Goal: Obtain resource: Obtain resource

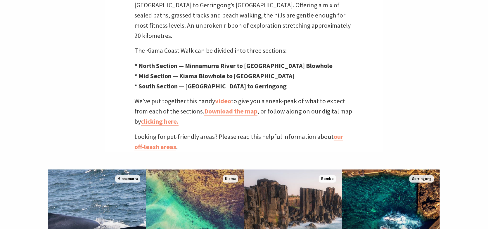
scroll to position [192, 495]
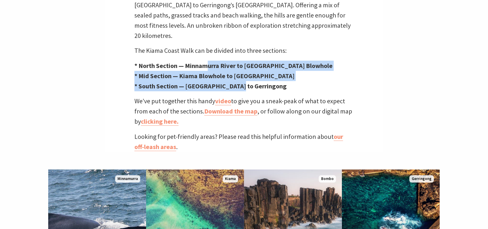
drag, startPoint x: 221, startPoint y: 57, endPoint x: 236, endPoint y: 75, distance: 22.4
click at [236, 75] on p "* North Section — Minnamurra River to Kiama Blowhole * Mid Section — Kiama Blow…" at bounding box center [243, 76] width 219 height 31
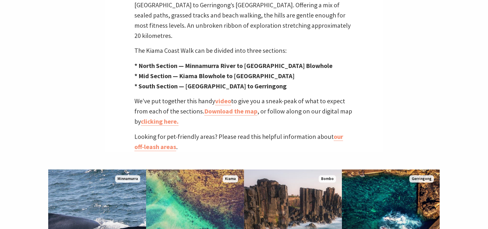
click at [238, 82] on strong "* South Section — [GEOGRAPHIC_DATA] to Gerringong" at bounding box center [210, 86] width 152 height 8
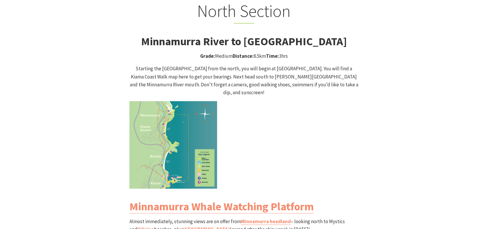
scroll to position [584, 0]
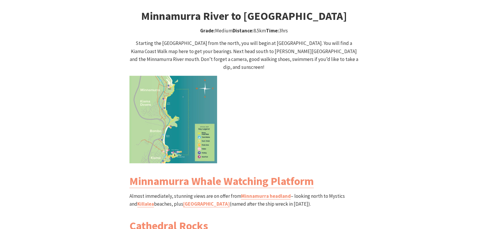
click at [181, 88] on img at bounding box center [173, 120] width 88 height 88
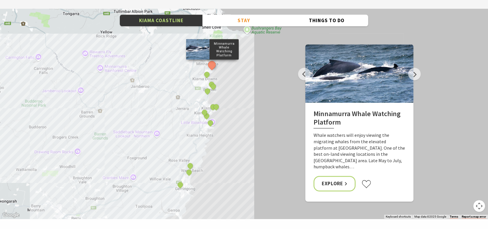
scroll to position [1853, 0]
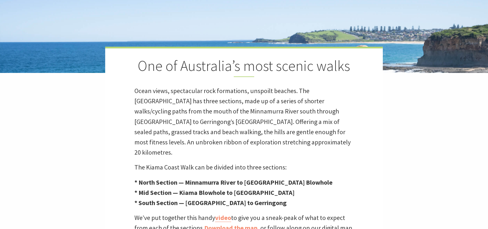
scroll to position [234, 0]
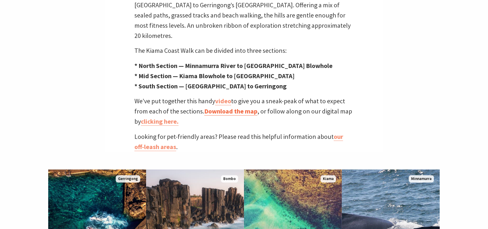
click at [240, 107] on link "Download the map" at bounding box center [230, 111] width 53 height 8
